Goal: Task Accomplishment & Management: Manage account settings

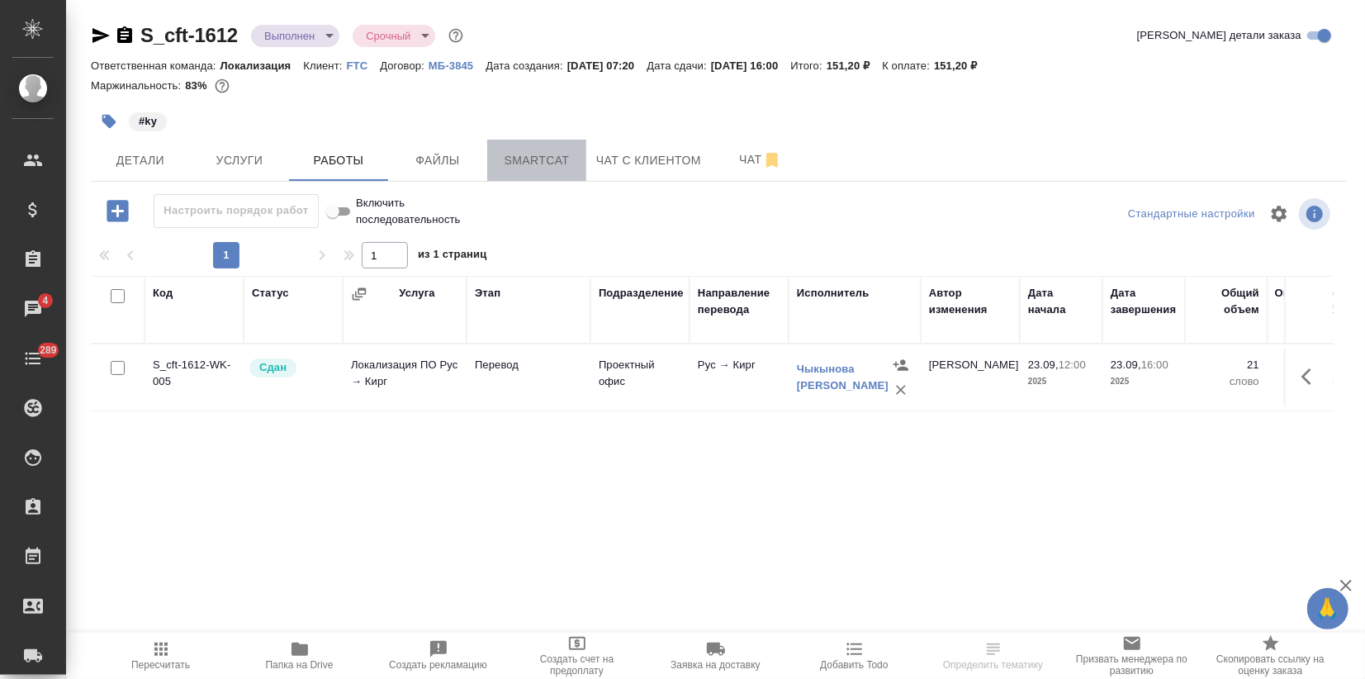
click at [546, 165] on span "Smartcat" at bounding box center [536, 160] width 79 height 21
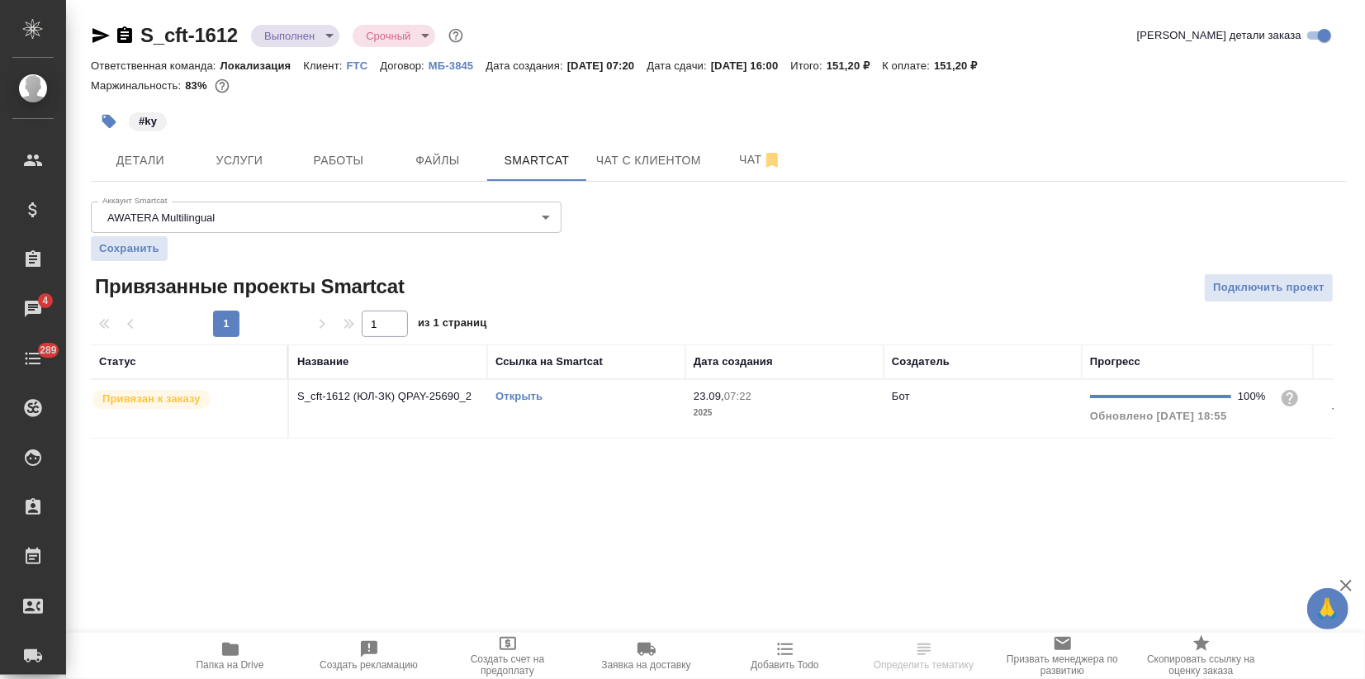
click at [522, 391] on link "Открыть" at bounding box center [519, 396] width 47 height 12
click at [324, 38] on body "🙏 .cls-1 fill:#fff; AWATERA Zagorodnikh Viktoria Клиенты Спецификации Заказы 4 …" at bounding box center [682, 339] width 1365 height 679
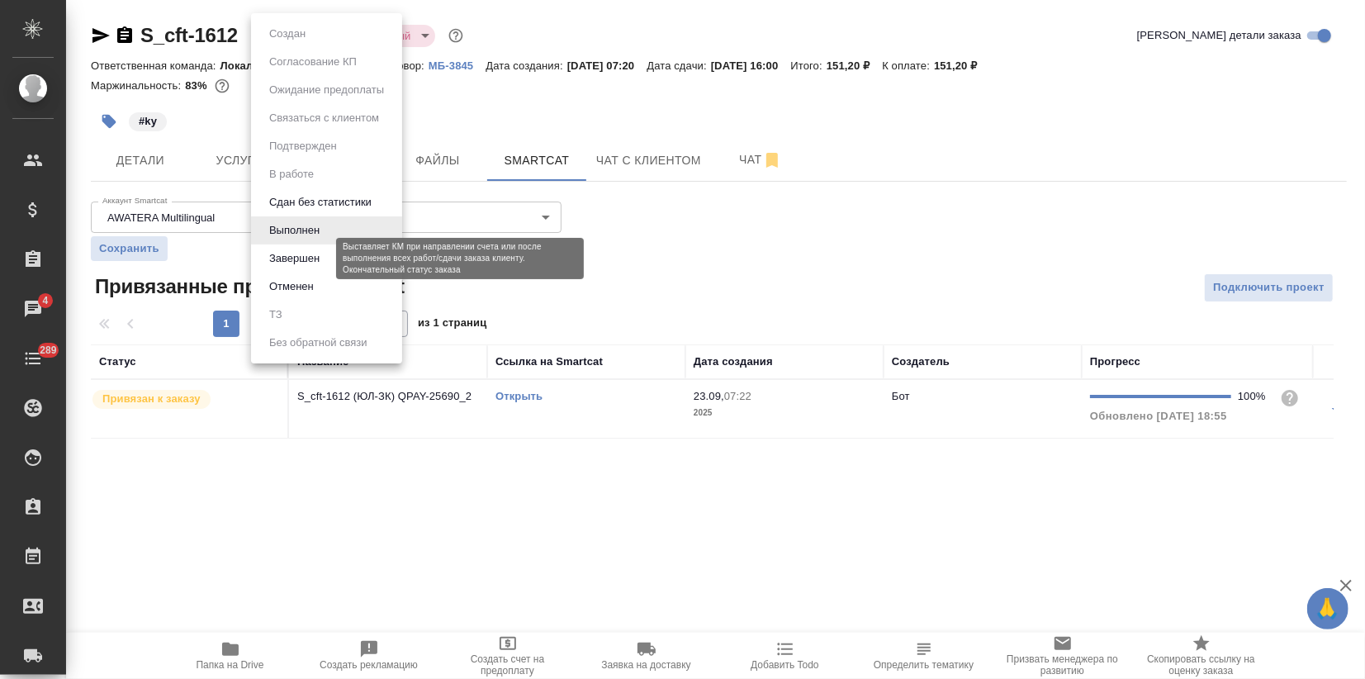
click at [299, 254] on button "Завершен" at bounding box center [294, 258] width 60 height 18
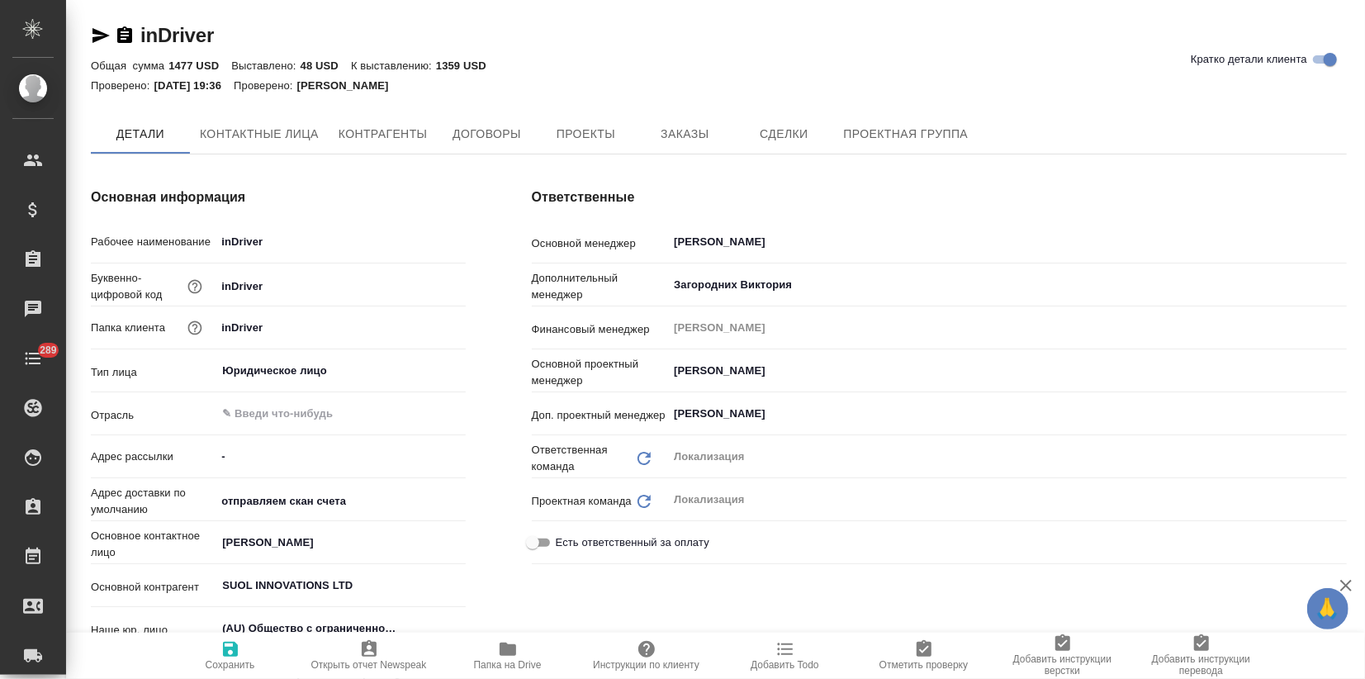
type textarea "x"
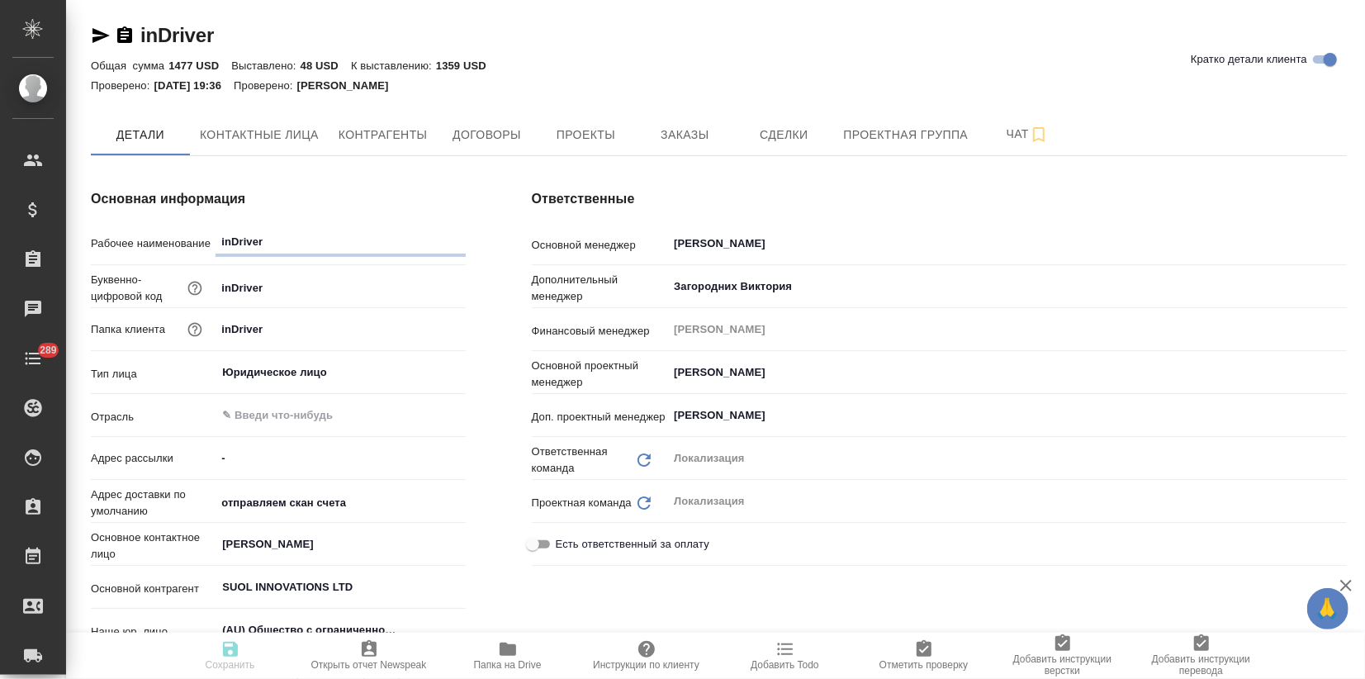
type textarea "x"
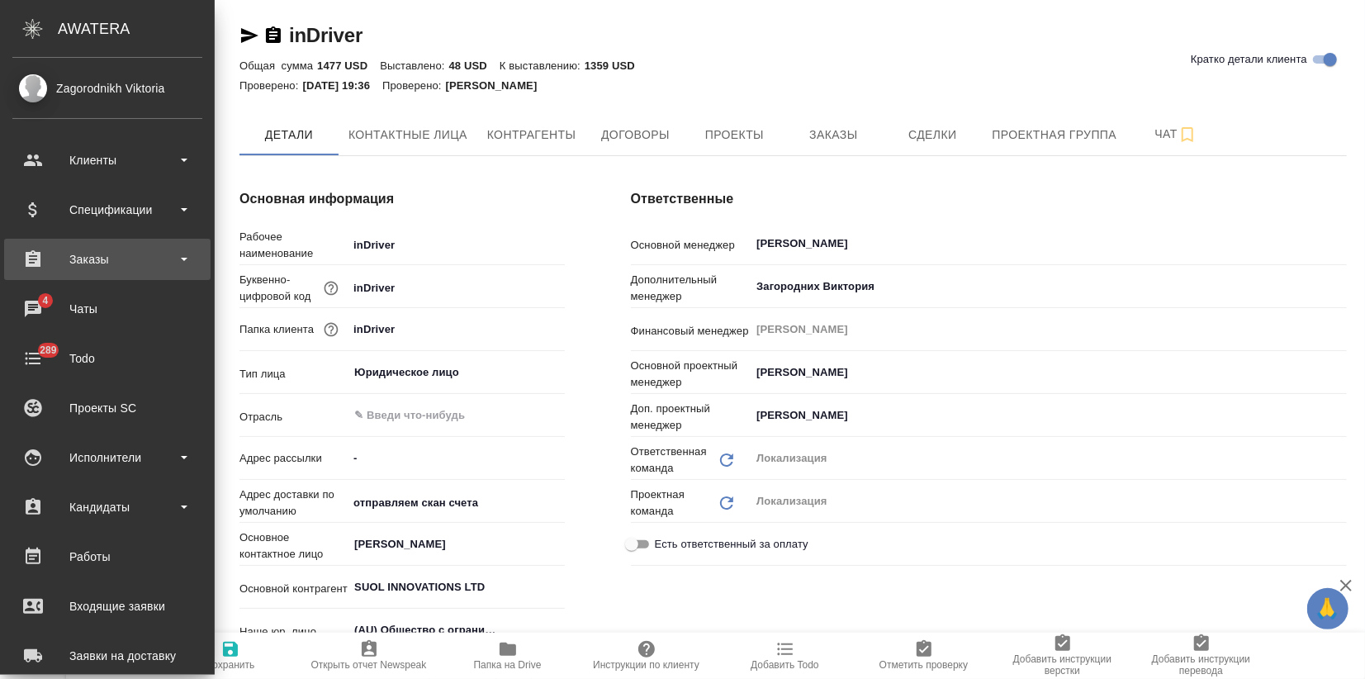
click at [94, 259] on div "Заказы" at bounding box center [107, 259] width 190 height 25
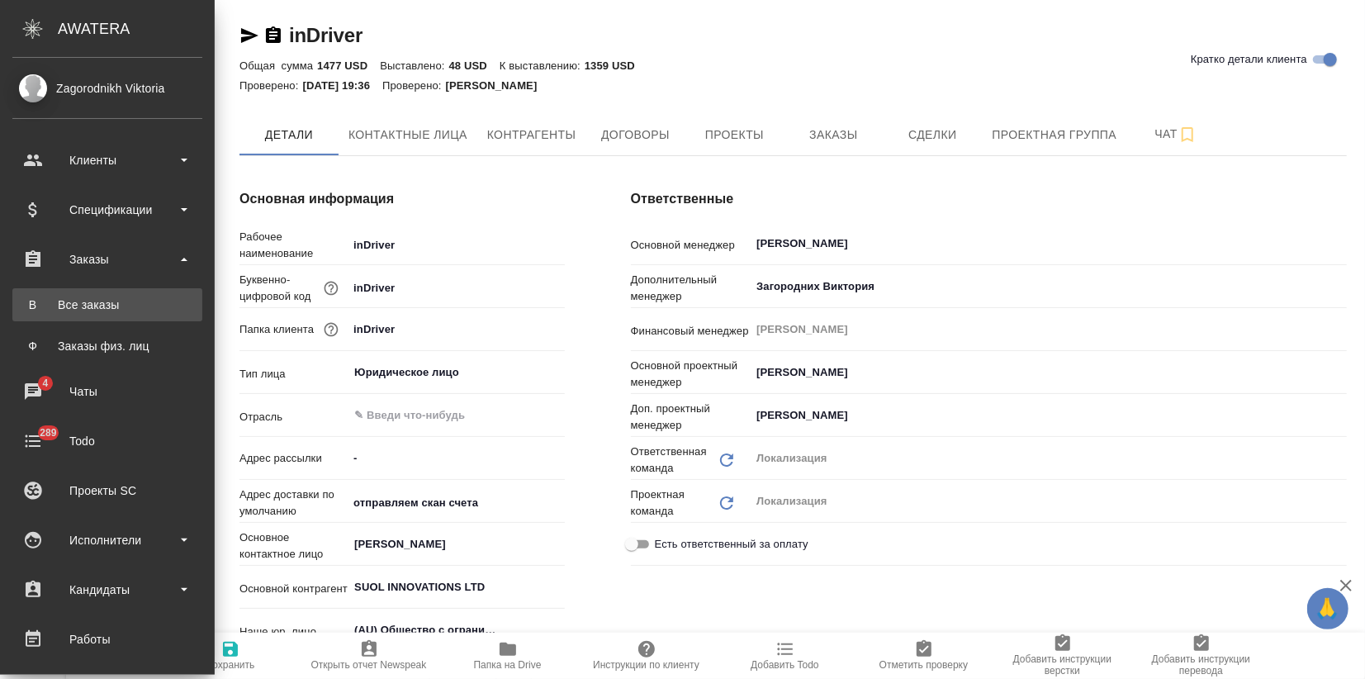
click at [89, 306] on div "Все заказы" at bounding box center [107, 305] width 173 height 17
type textarea "x"
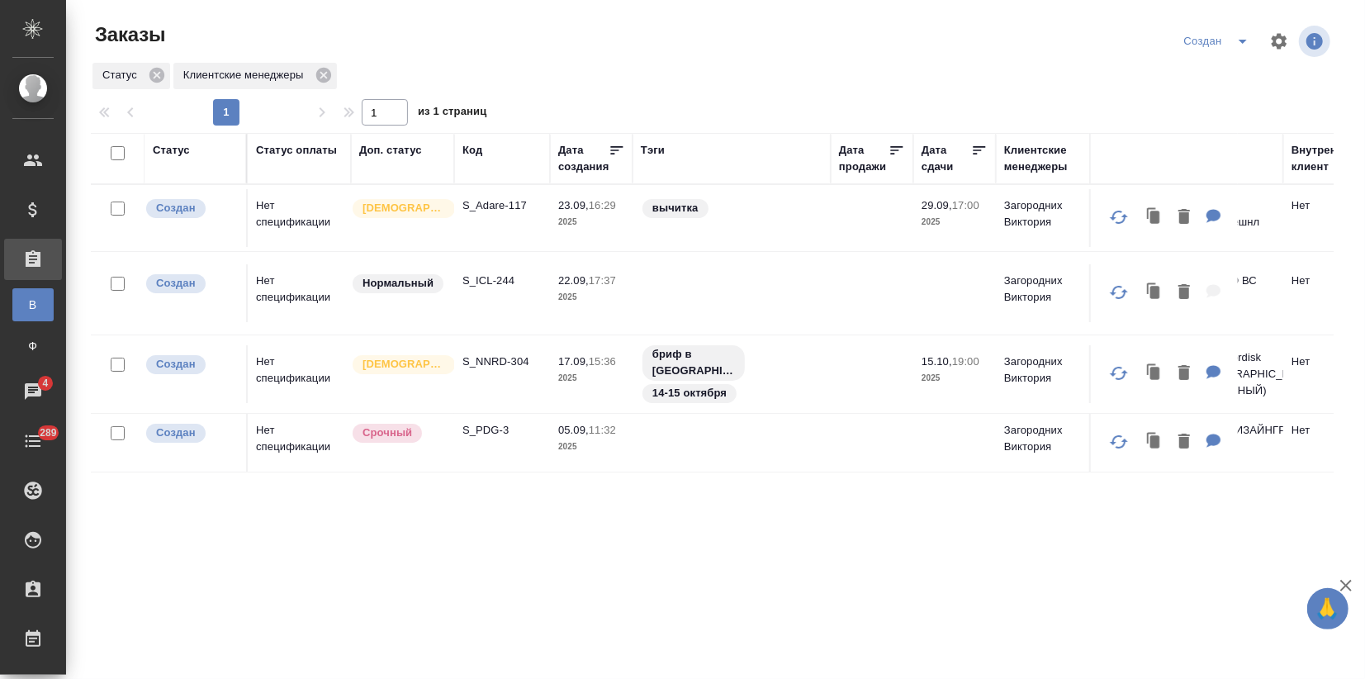
click at [311, 308] on td "Нет спецификации" at bounding box center [299, 293] width 103 height 58
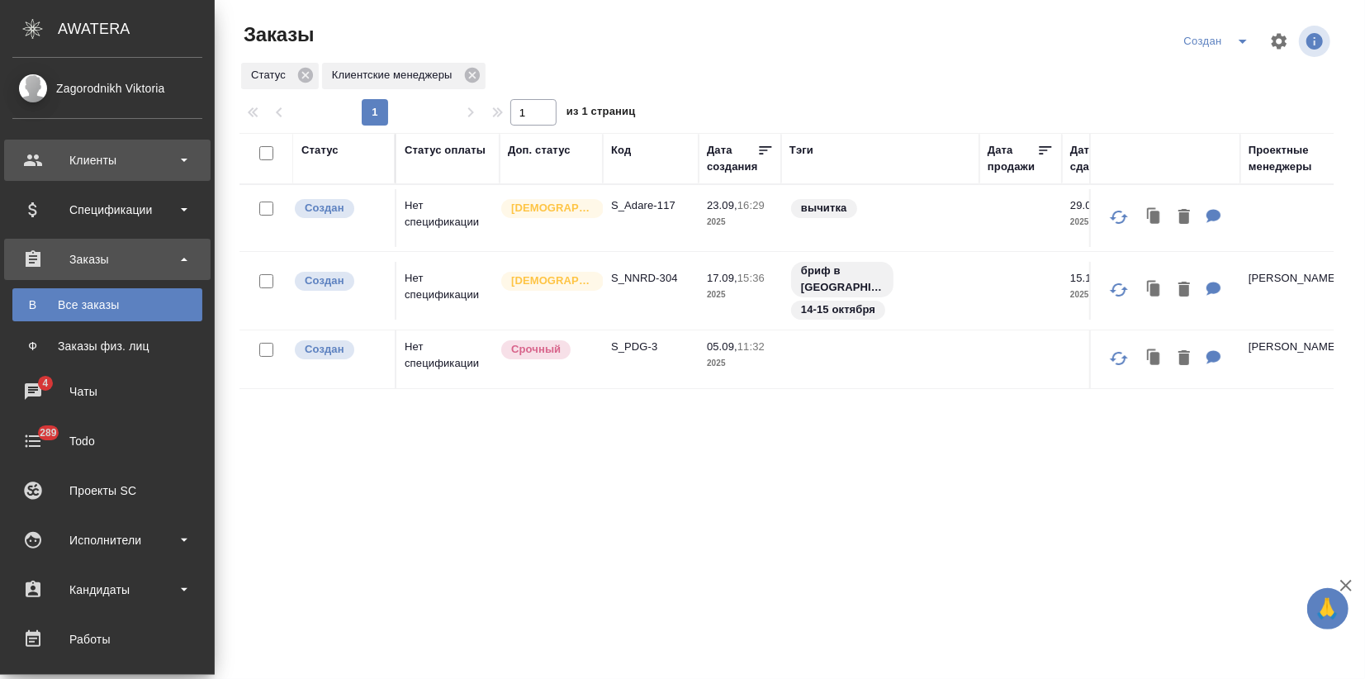
drag, startPoint x: 84, startPoint y: 168, endPoint x: 84, endPoint y: 178, distance: 9.9
click at [85, 168] on div "Клиенты" at bounding box center [107, 160] width 190 height 25
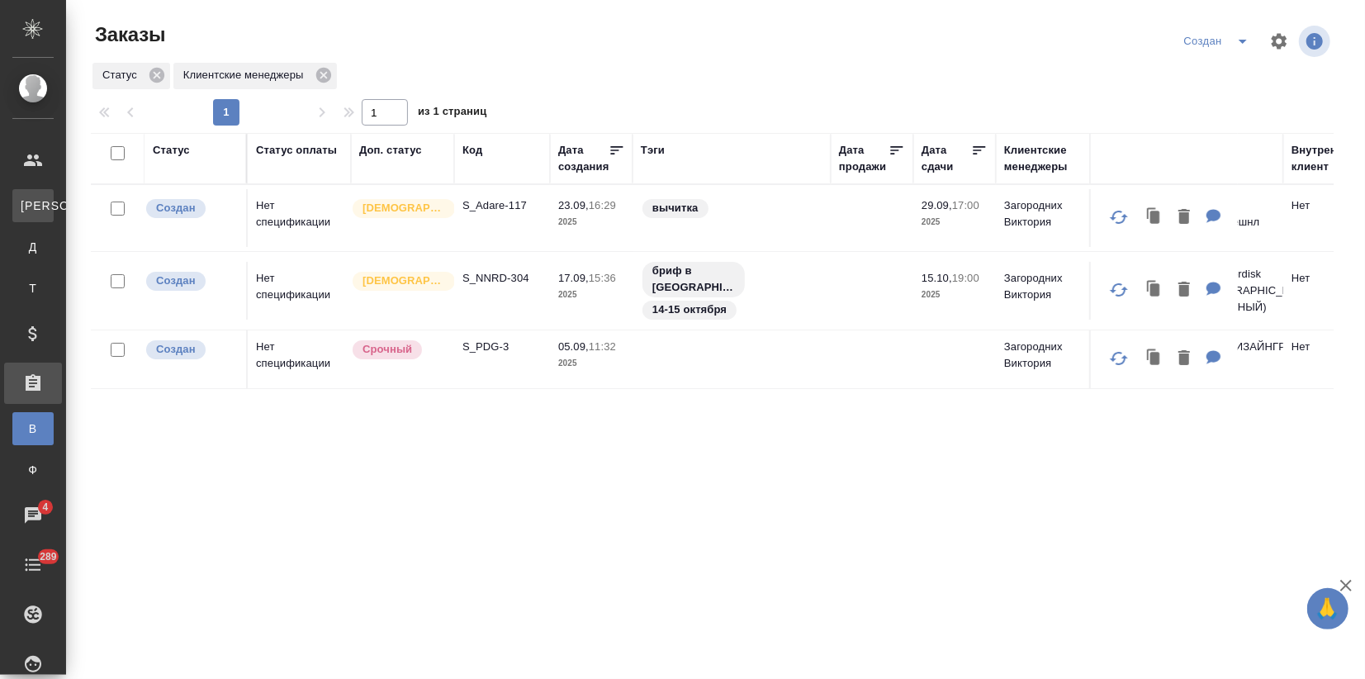
click at [25, 198] on div "Клиенты" at bounding box center [12, 205] width 25 height 17
select select "RU"
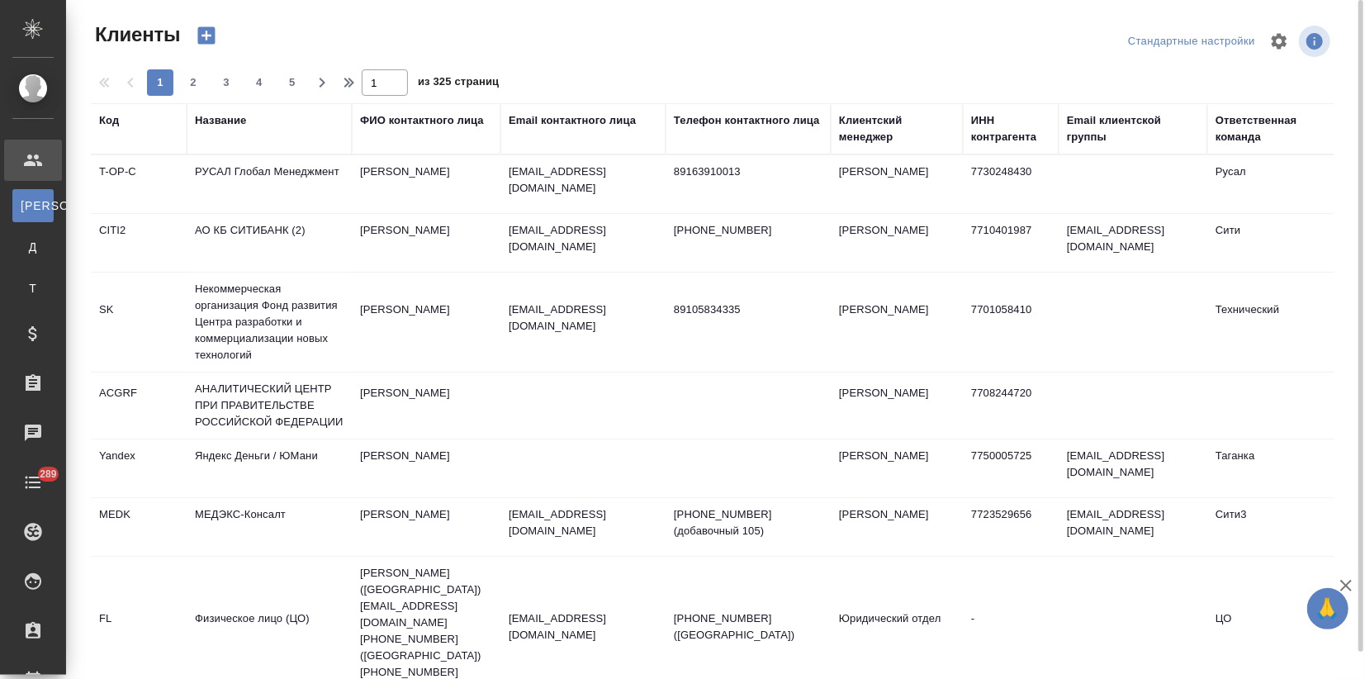
click at [232, 102] on div "Клиенты Стандартные настройки 1 2 3 4 5 1 из 325 страниц Код Название ФИО конта…" at bounding box center [719, 353] width 1274 height 707
click at [219, 116] on div "Название" at bounding box center [220, 120] width 51 height 17
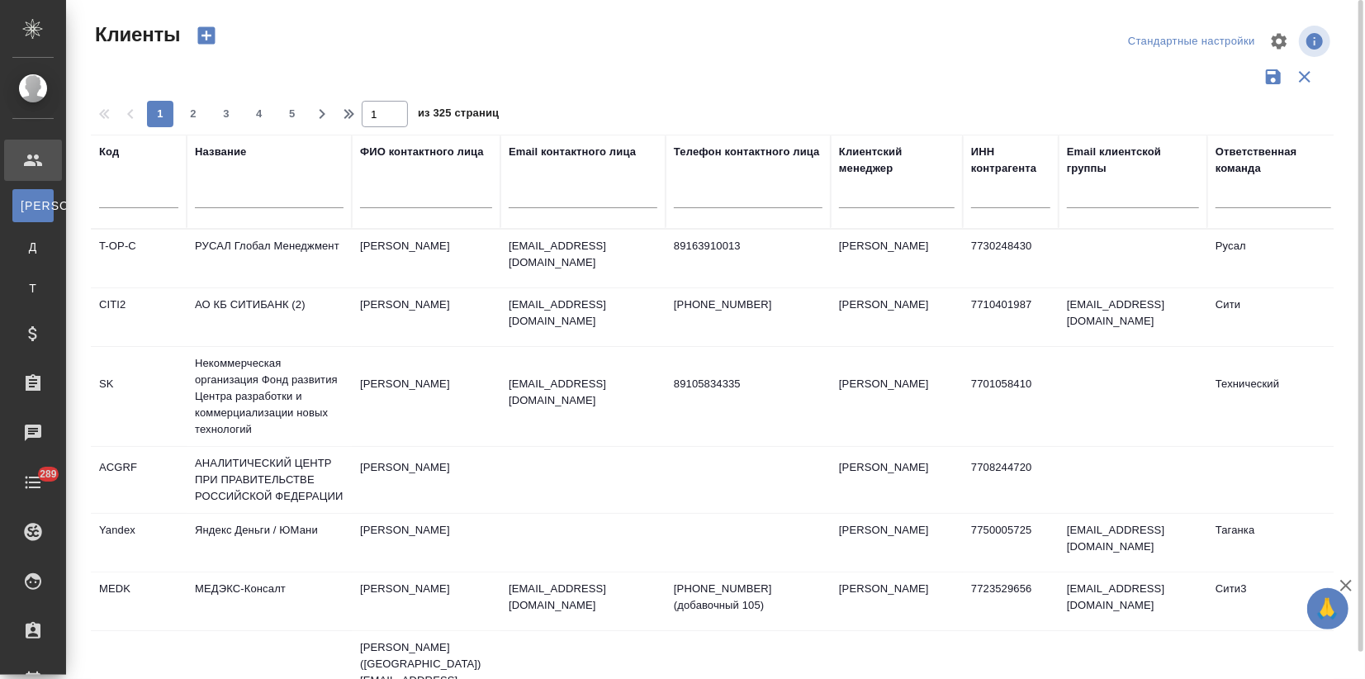
click at [225, 189] on input "text" at bounding box center [269, 197] width 149 height 21
type input "аврора"
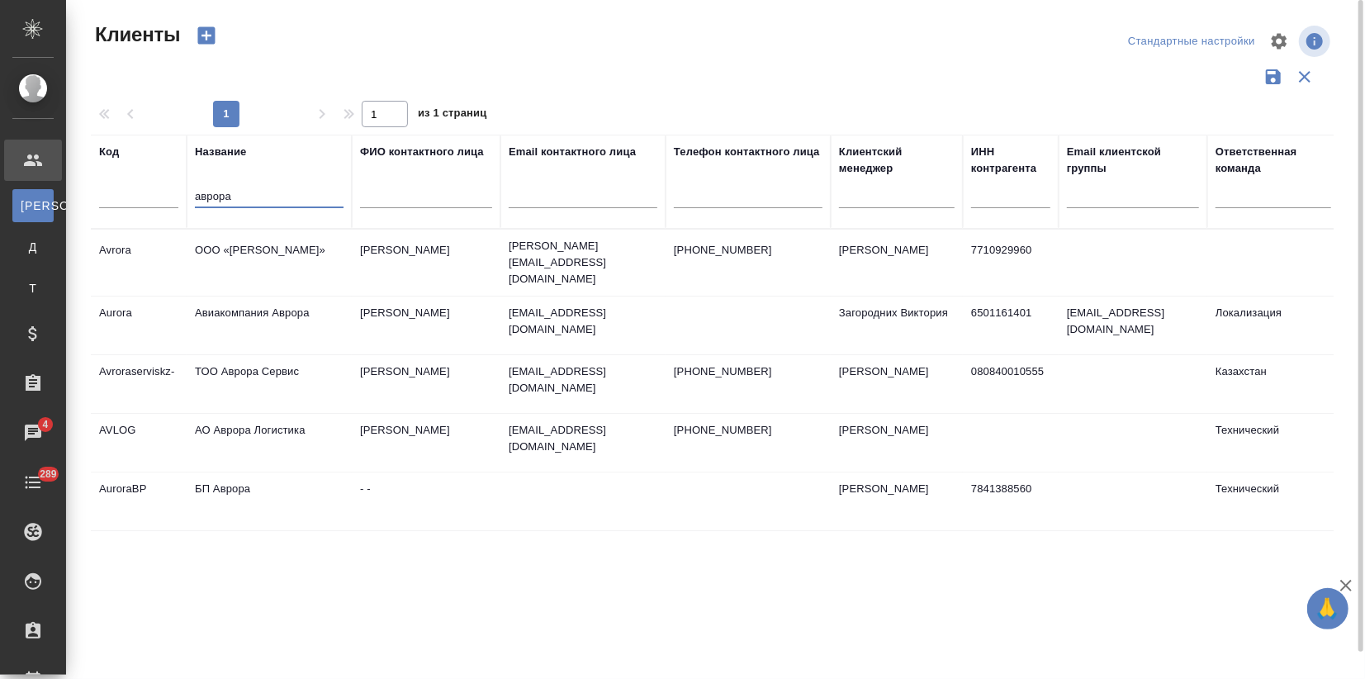
click at [257, 317] on td "Авиакомпания Аврора" at bounding box center [269, 326] width 165 height 58
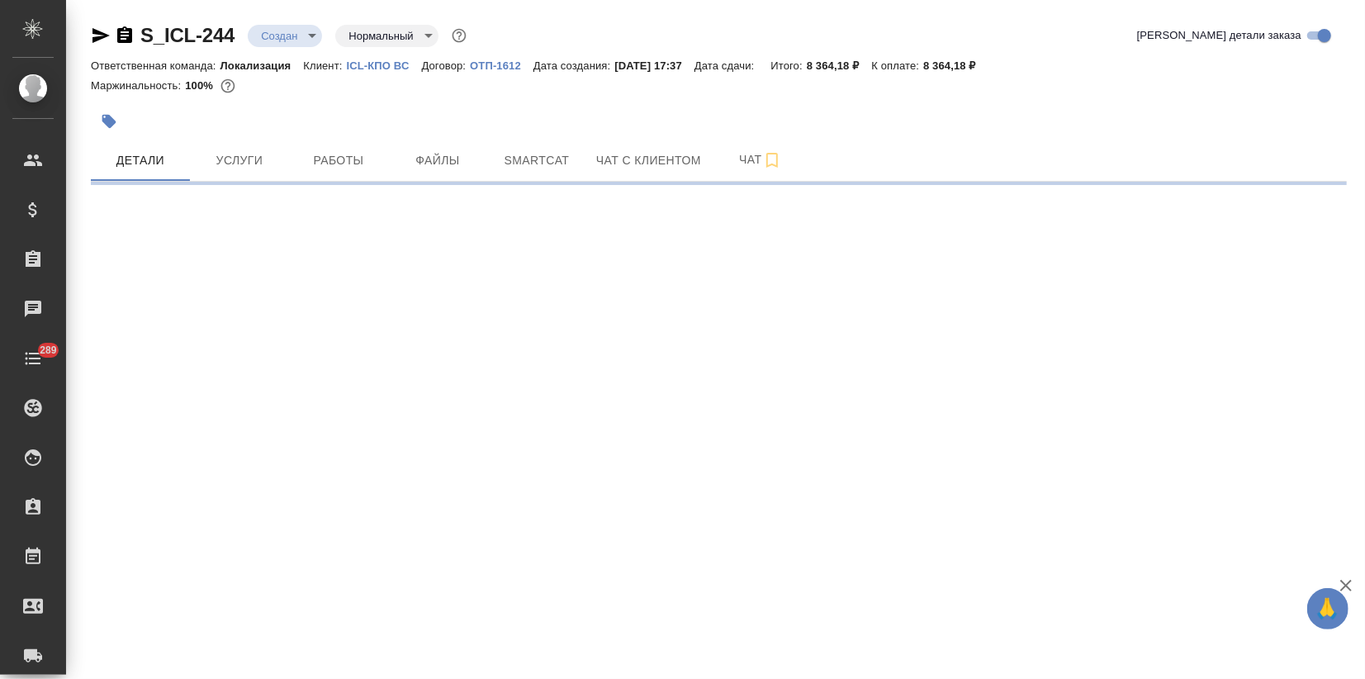
select select "RU"
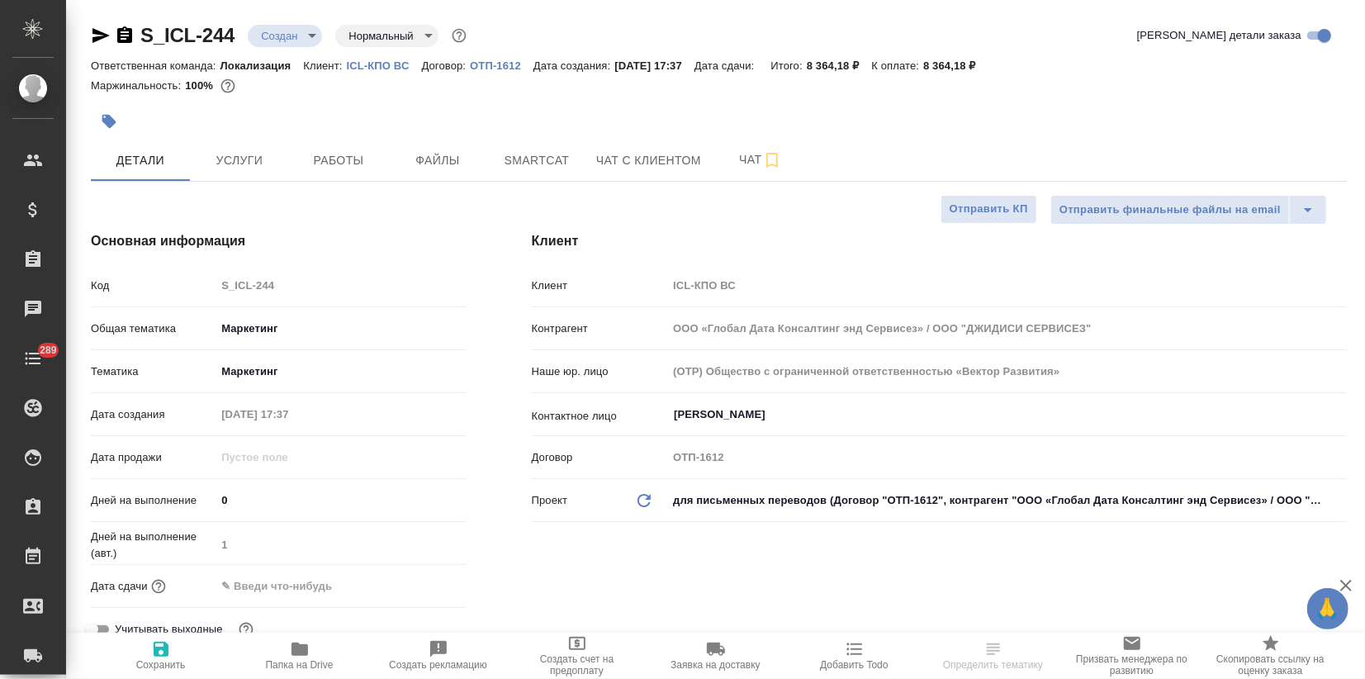
type textarea "x"
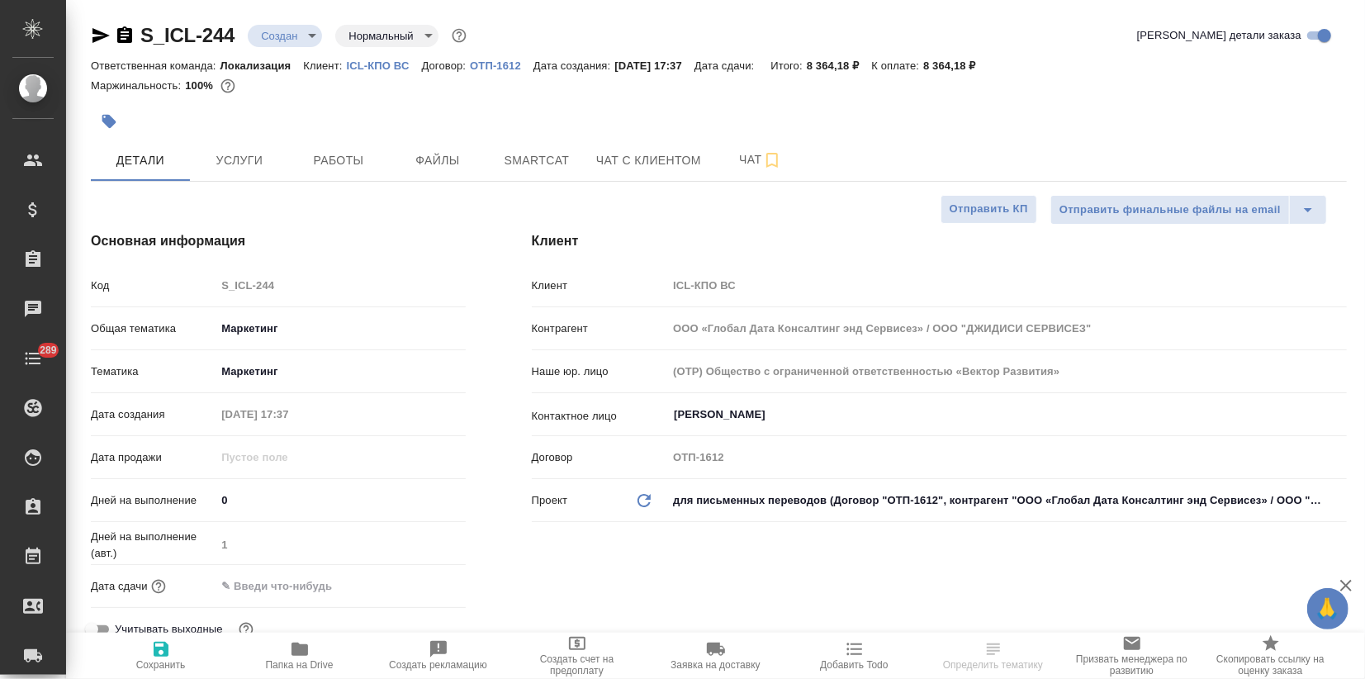
type textarea "x"
click at [297, 40] on body "🙏 .cls-1 fill:#fff; AWATERA Zagorodnikh Viktoria Клиенты Спецификации Заказы Ча…" at bounding box center [682, 339] width 1365 height 679
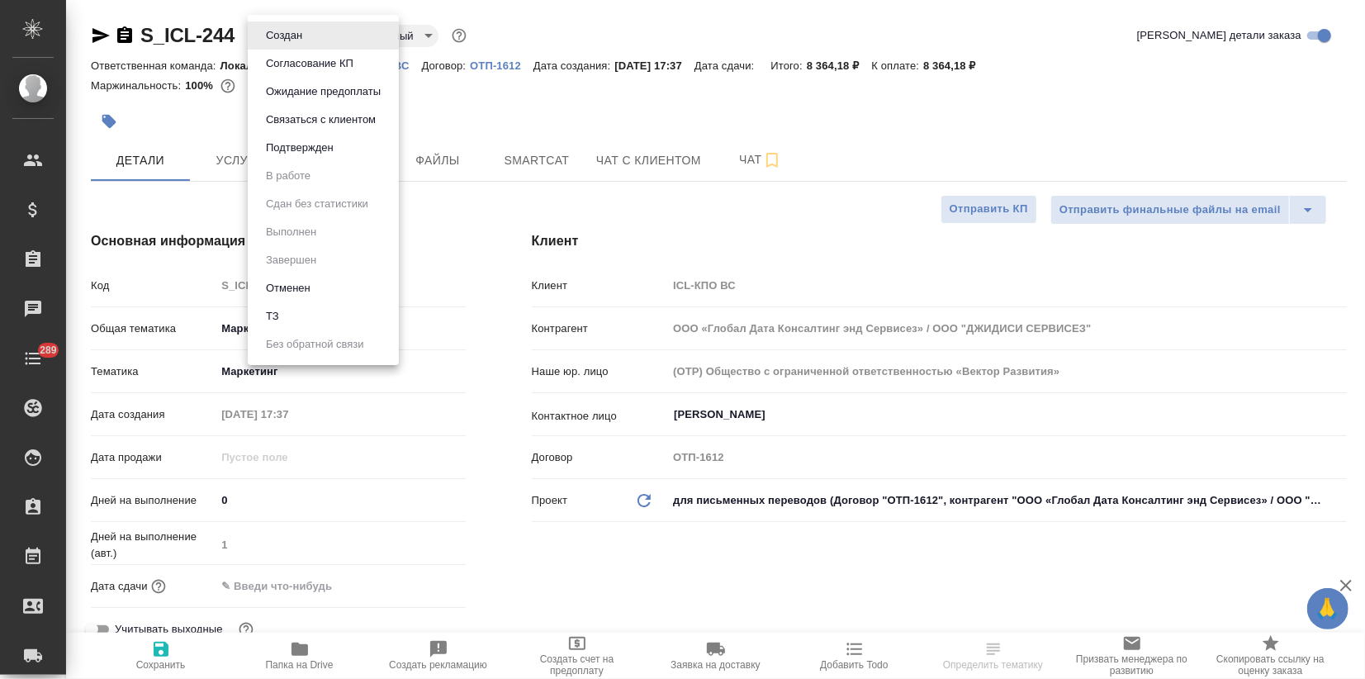
type textarea "x"
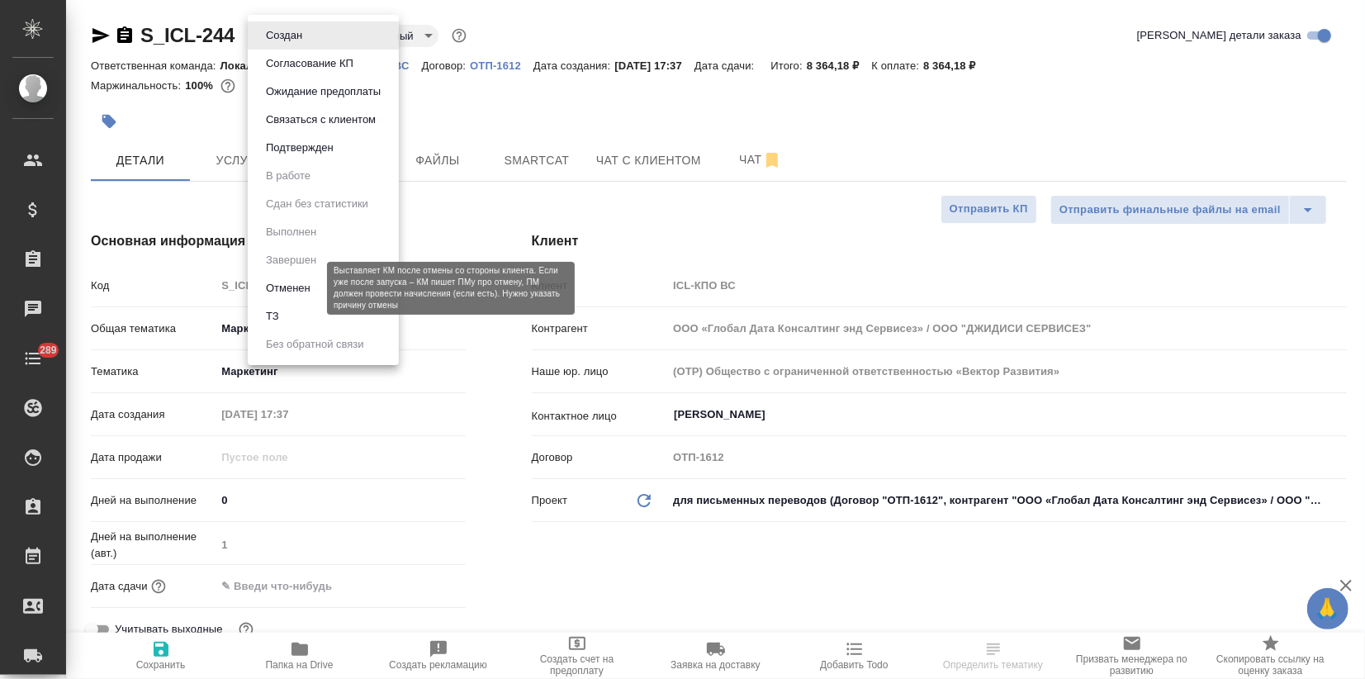
click at [301, 288] on button "Отменен" at bounding box center [288, 288] width 55 height 18
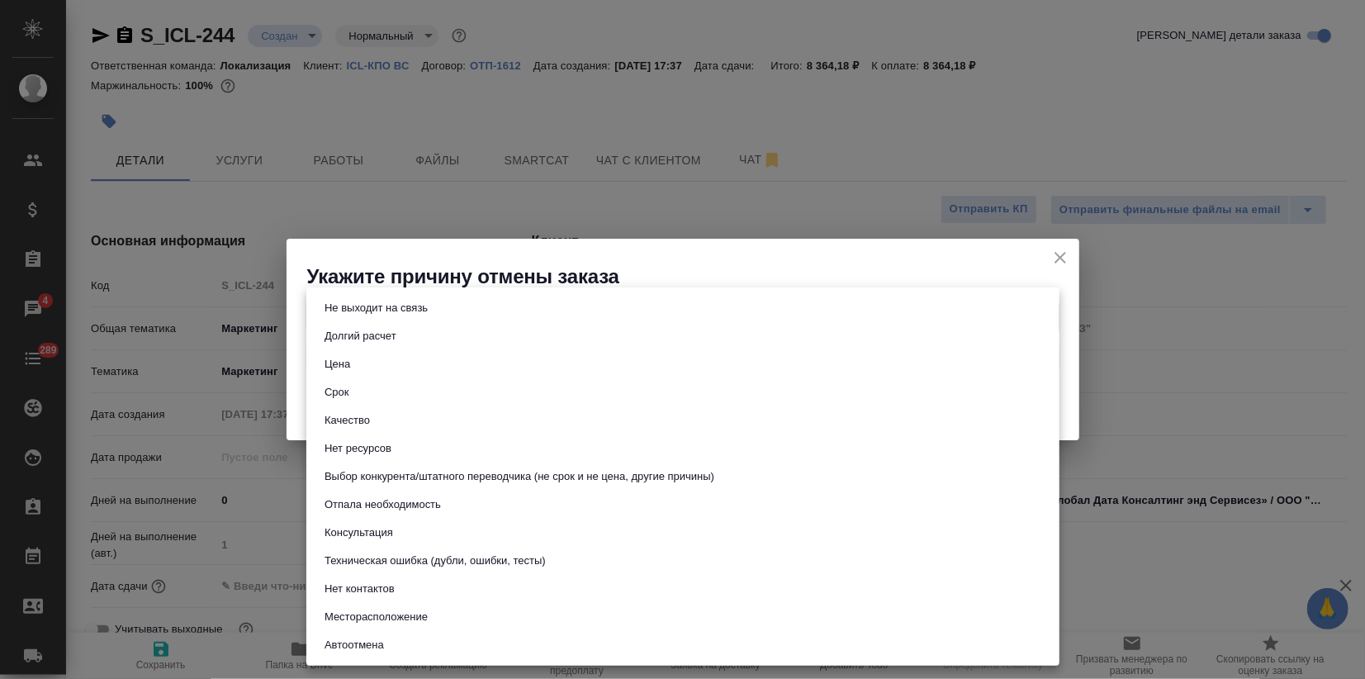
click at [371, 316] on body "🙏 .cls-1 fill:#fff; AWATERA Zagorodnikh Viktoria Клиенты Спецификации Заказы 4 …" at bounding box center [682, 339] width 1365 height 679
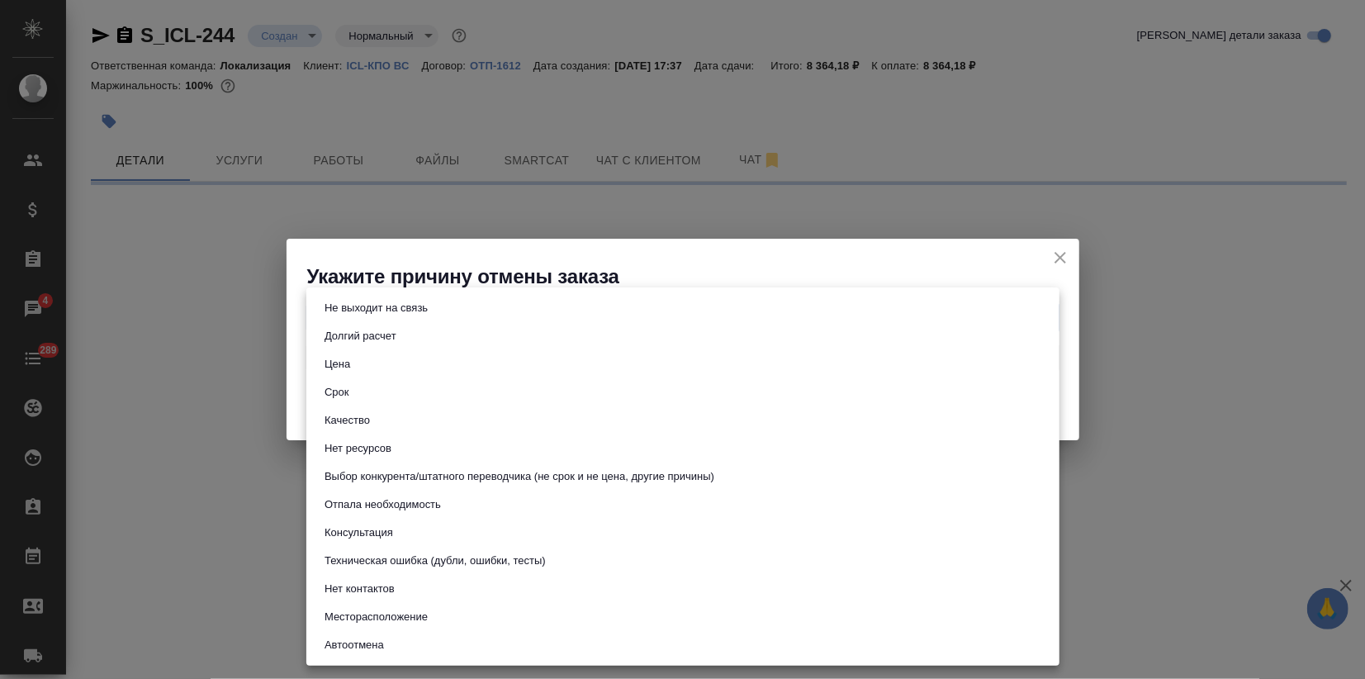
select select "RU"
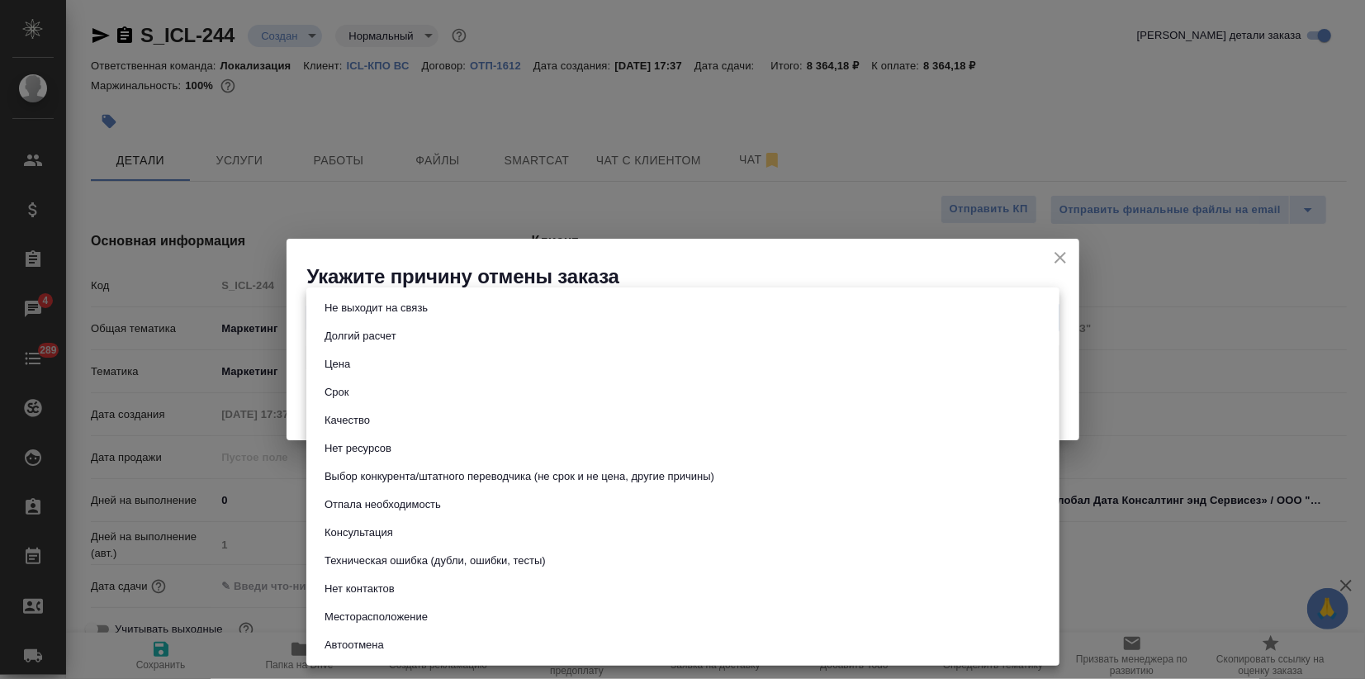
type textarea "x"
click at [371, 501] on button "Отпала необходимость" at bounding box center [383, 505] width 126 height 18
type input "noNeed"
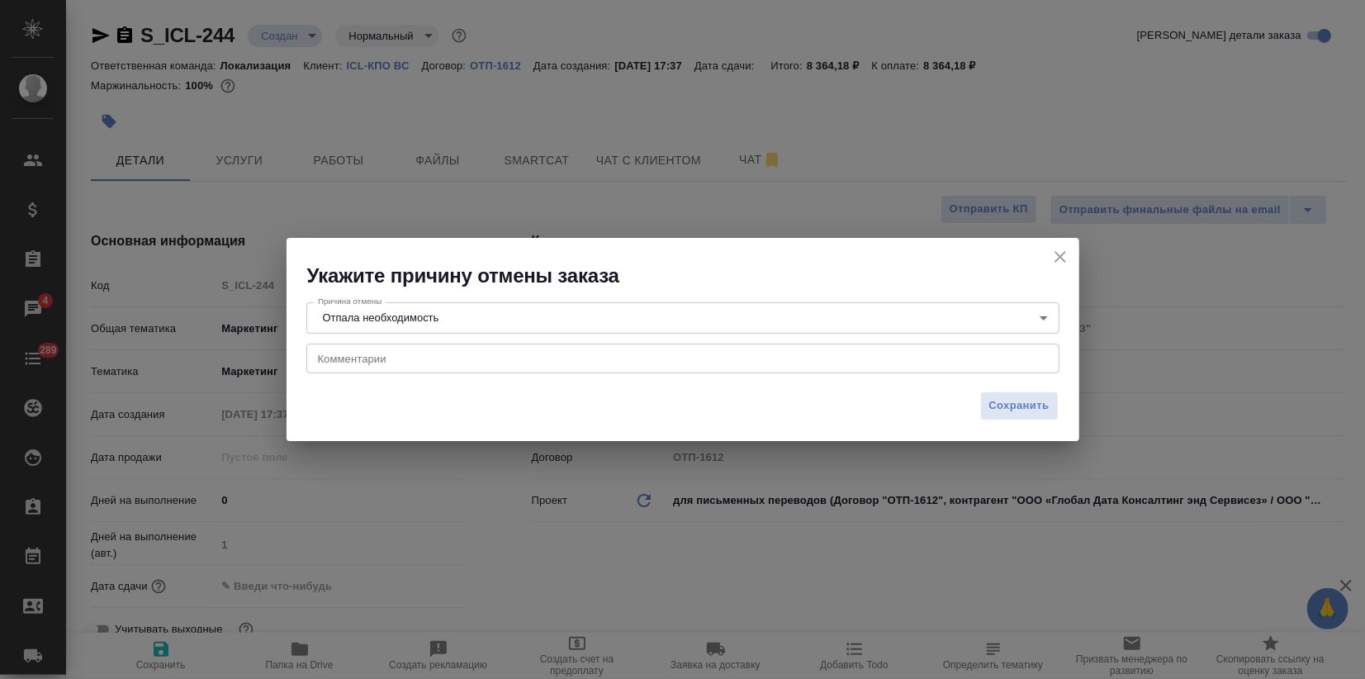
click at [346, 368] on div "x Комментарии" at bounding box center [682, 359] width 753 height 30
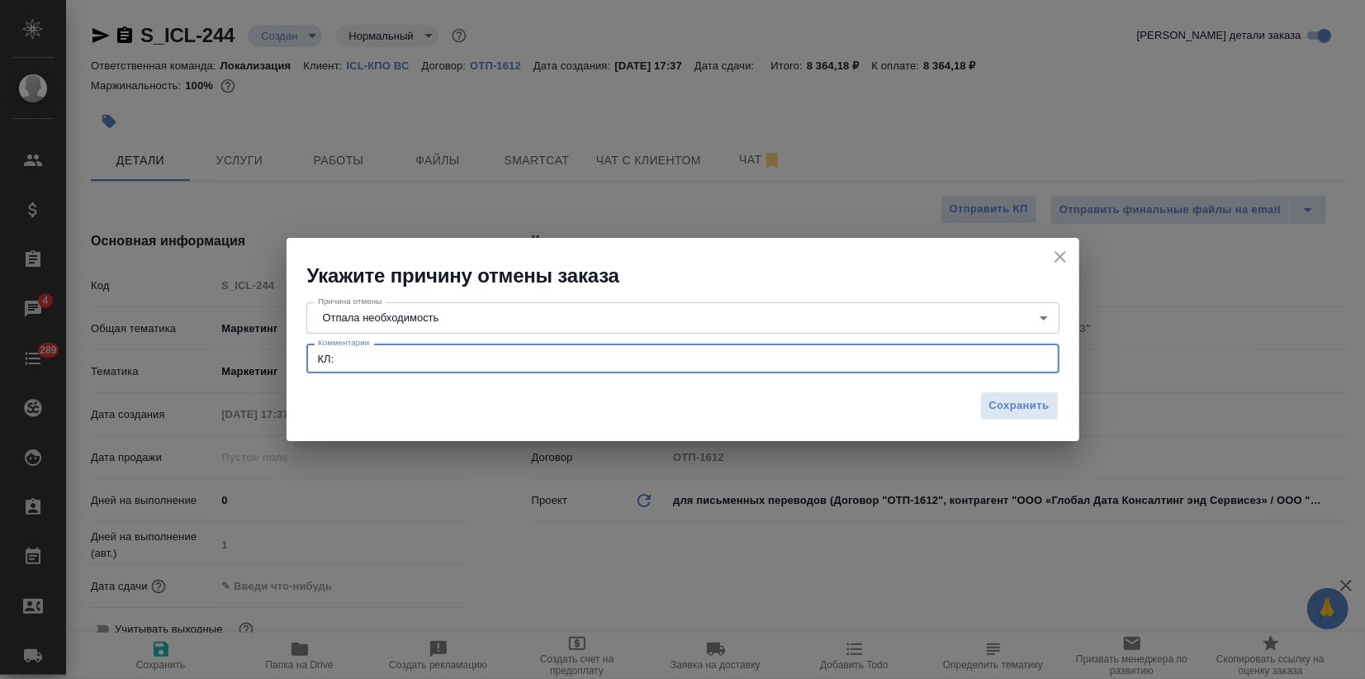
paste textarea "Коллеги говорят, пока просто цену узнать планировали"
type textarea "КЛ: Коллеги говорят, пока просто цену узнать планировали"
click at [1013, 399] on span "Сохранить" at bounding box center [1020, 405] width 60 height 19
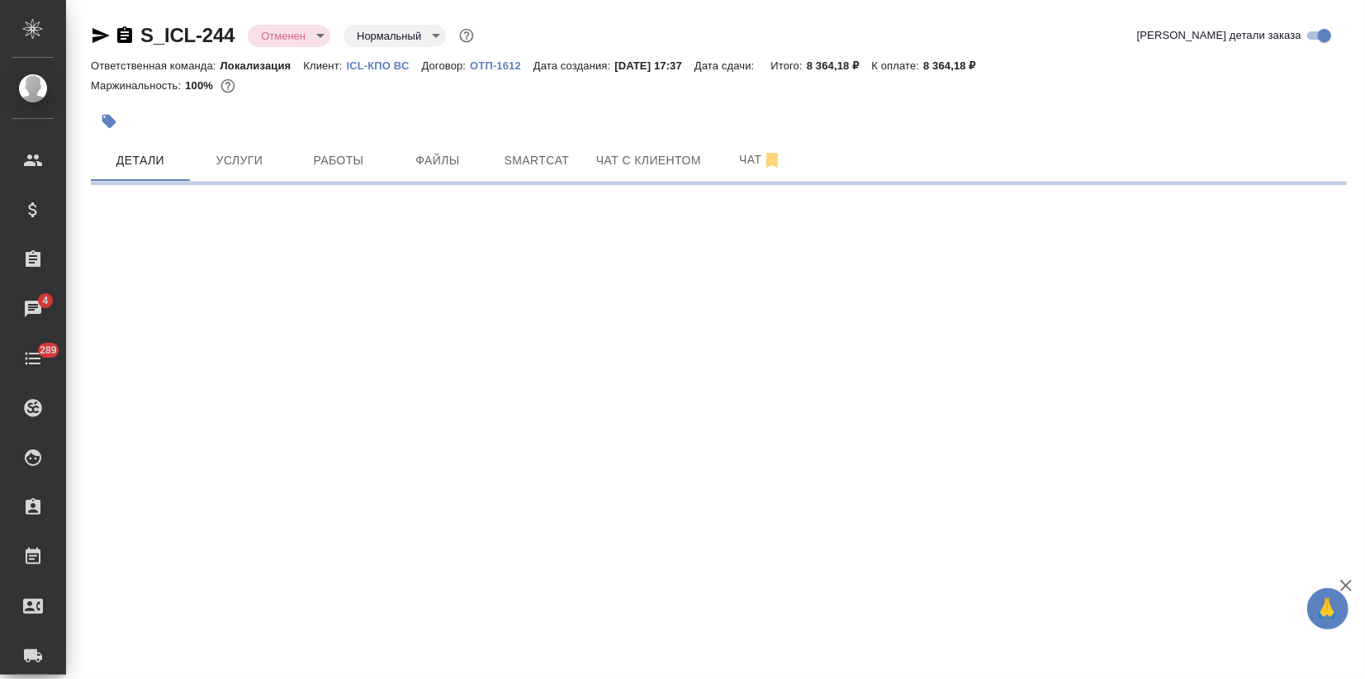
select select "RU"
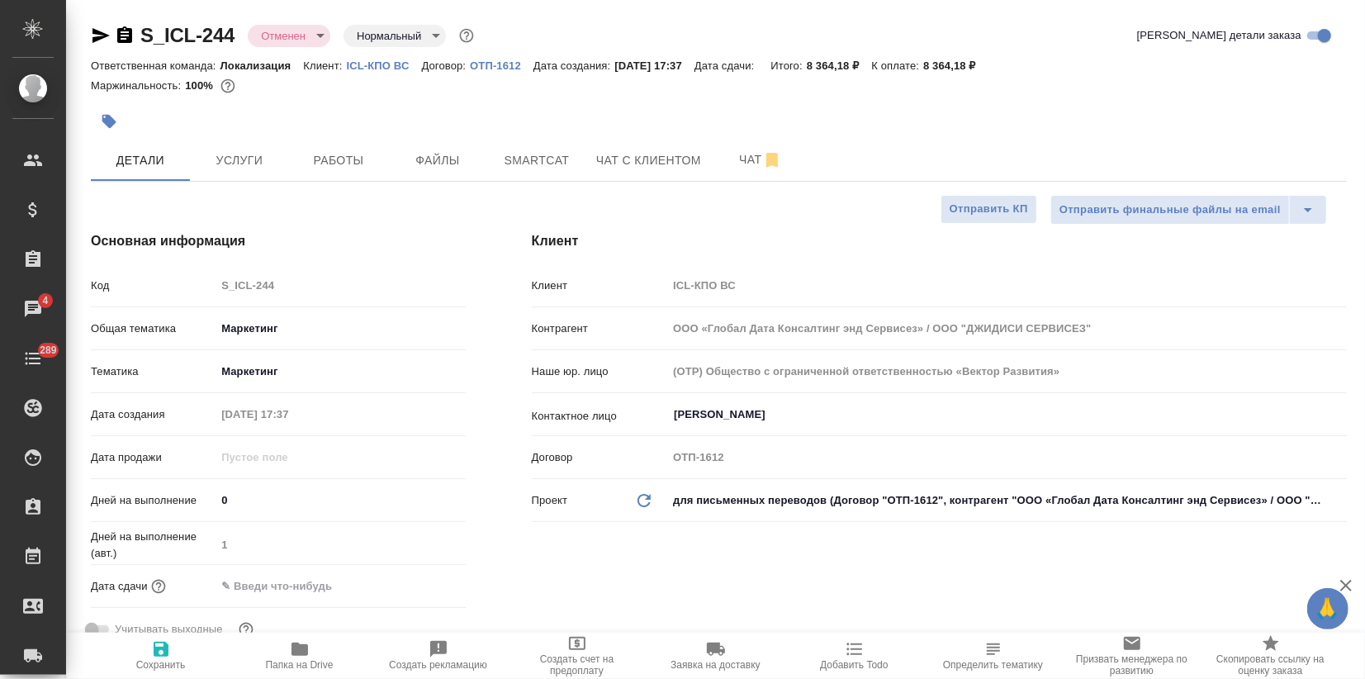
type textarea "x"
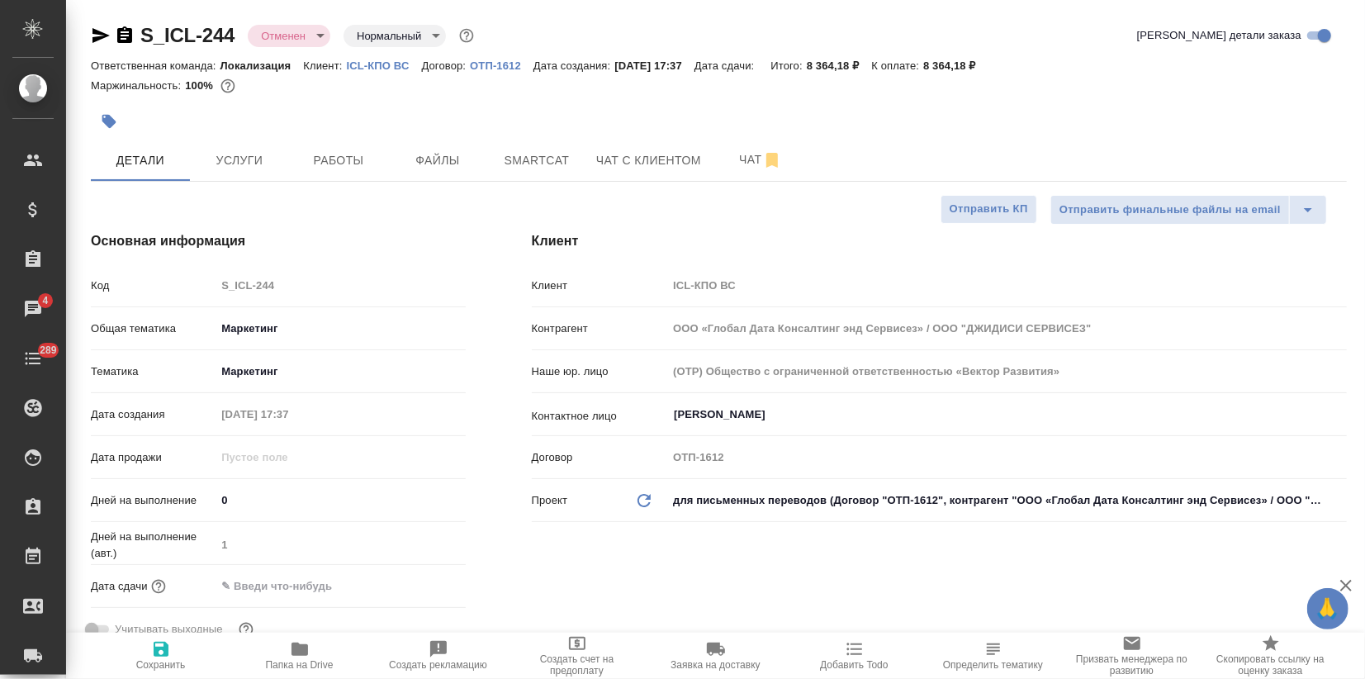
type textarea "x"
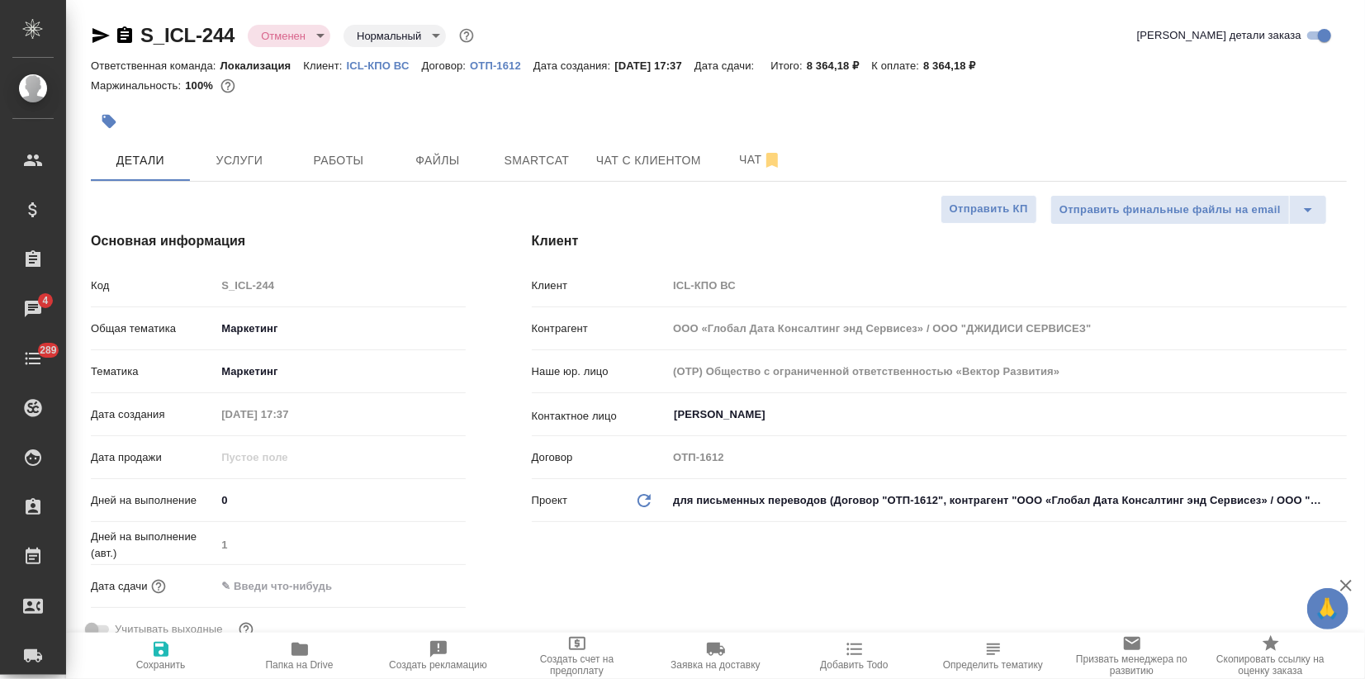
type textarea "x"
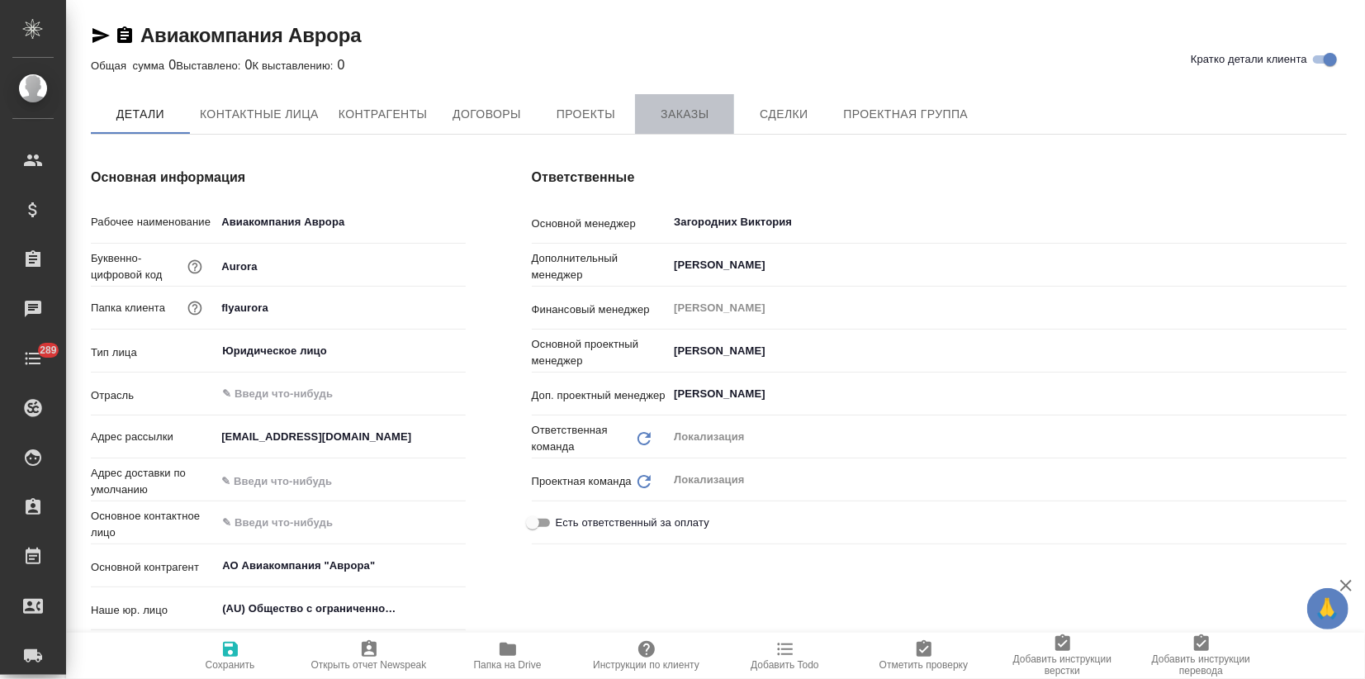
click at [695, 106] on span "Заказы" at bounding box center [684, 114] width 79 height 21
type textarea "x"
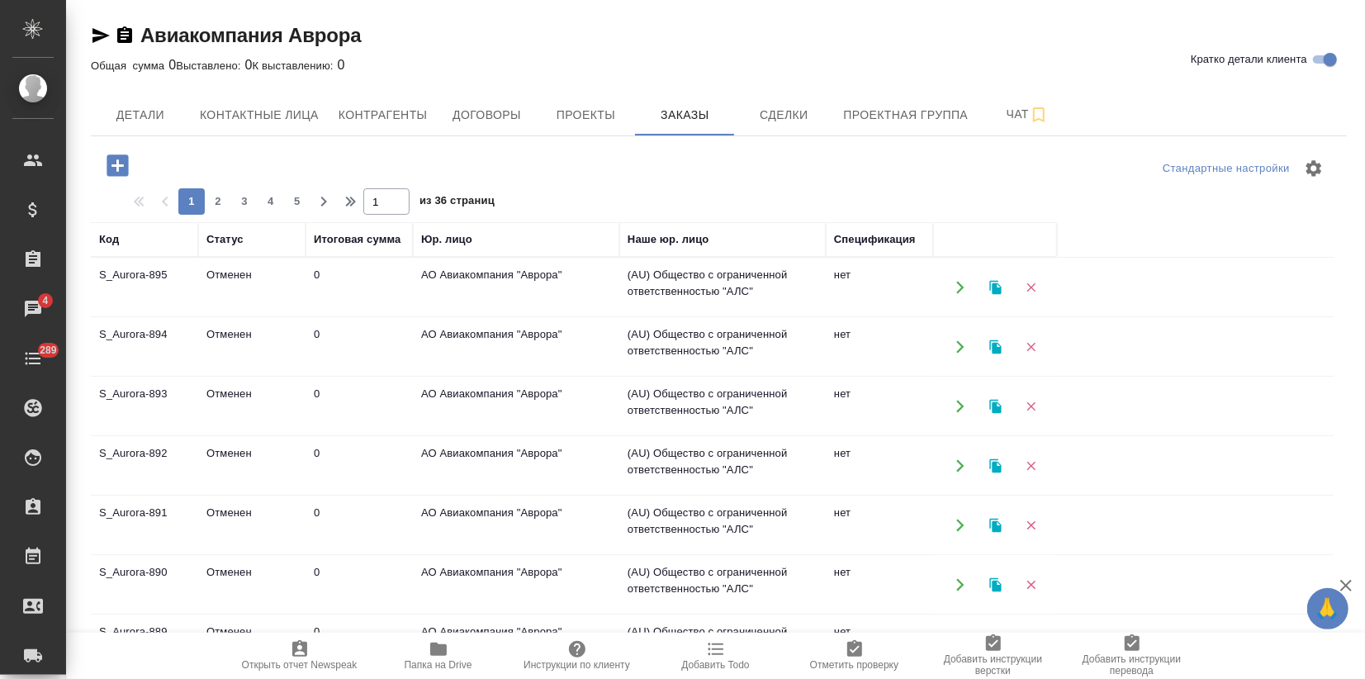
click at [467, 294] on td "АО Авиакомпания "Аврора"" at bounding box center [516, 288] width 206 height 58
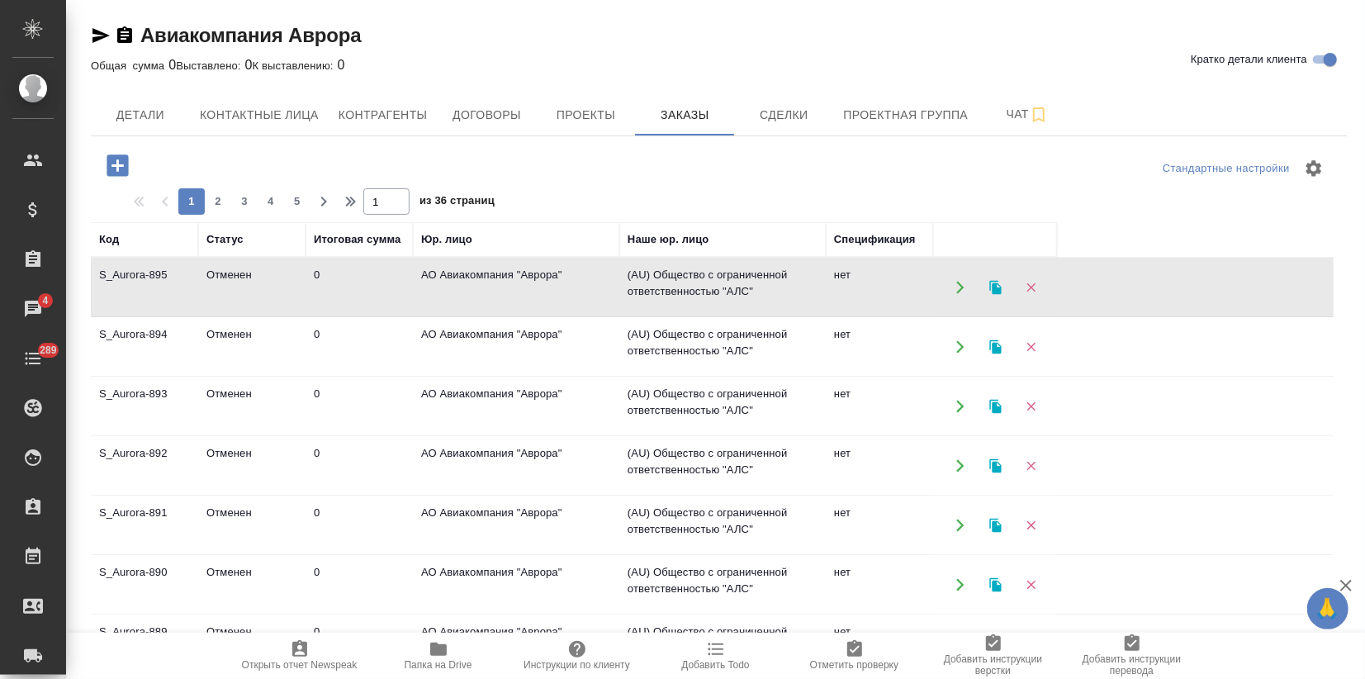
click at [467, 294] on td "АО Авиакомпания "Аврора"" at bounding box center [516, 288] width 206 height 58
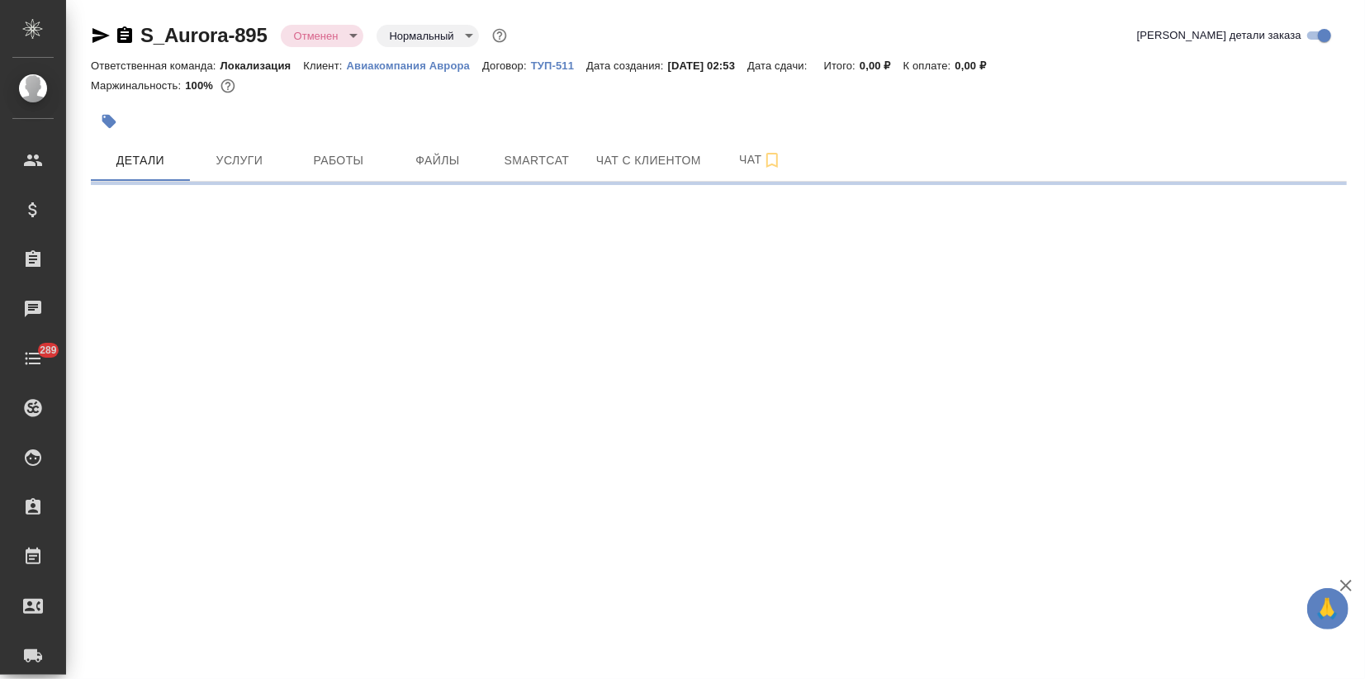
select select "RU"
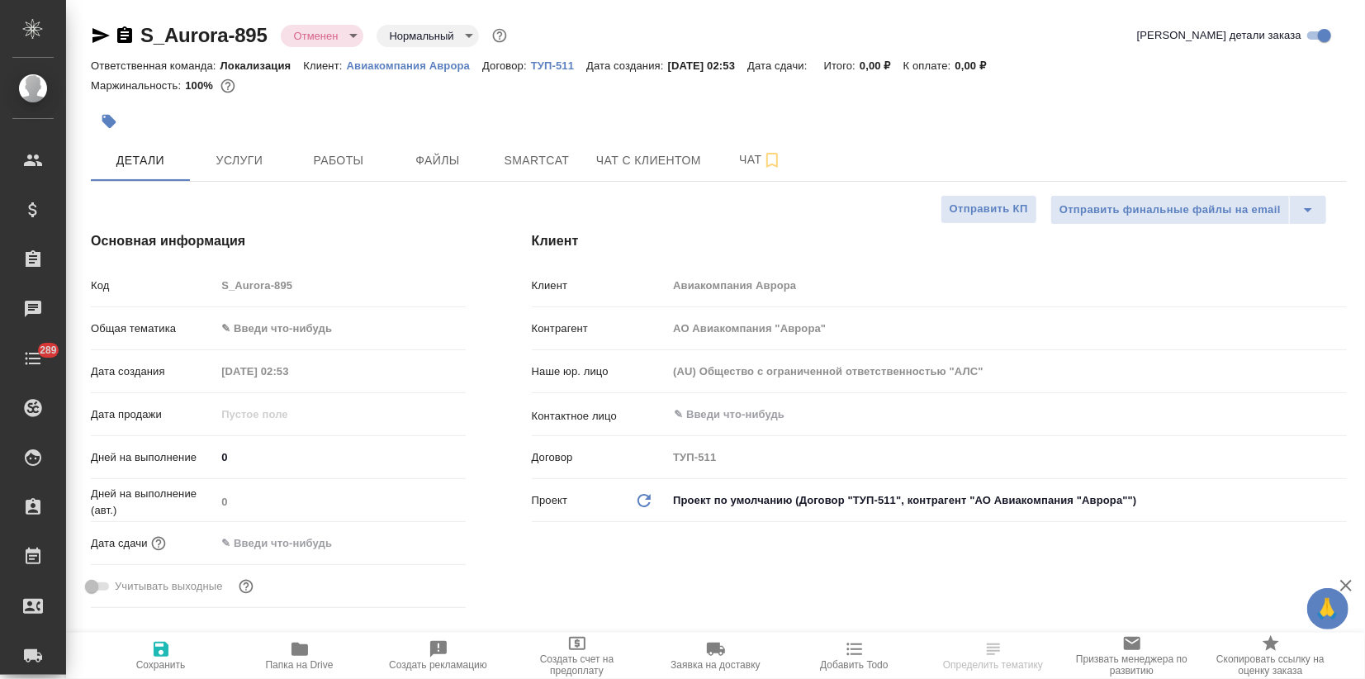
type textarea "x"
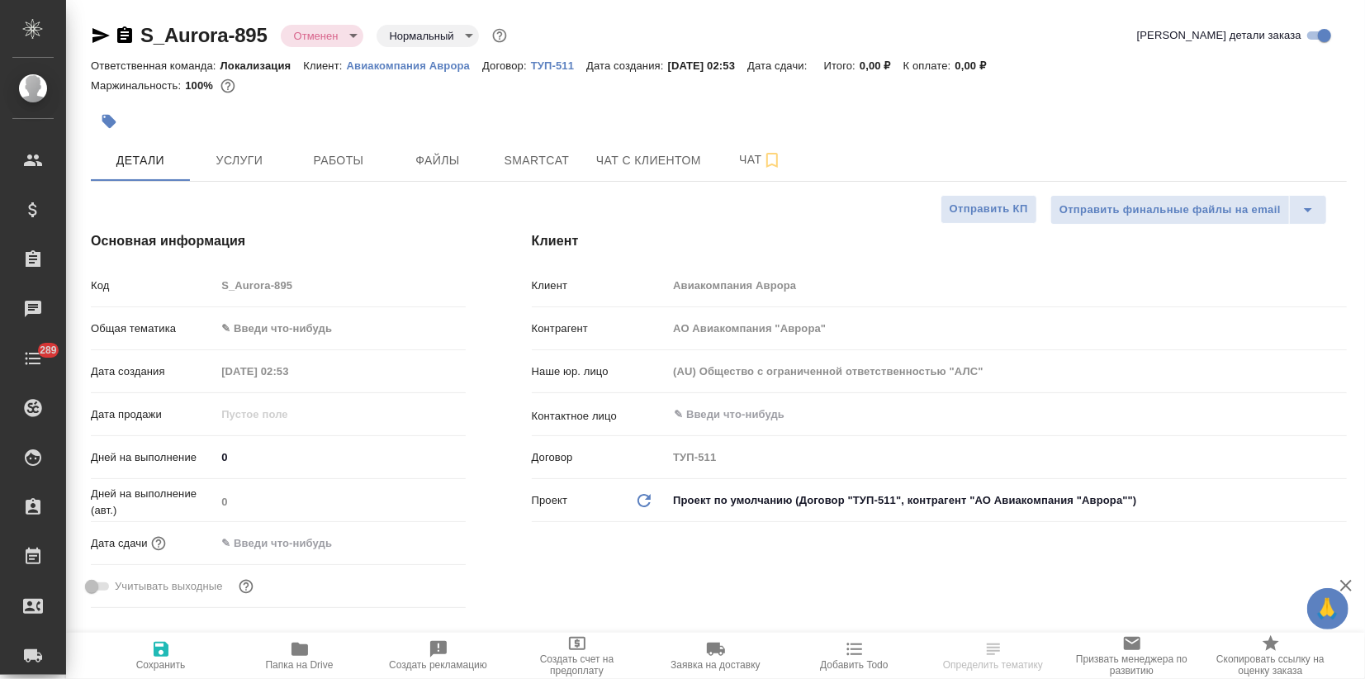
type textarea "x"
